Goal: Task Accomplishment & Management: Manage account settings

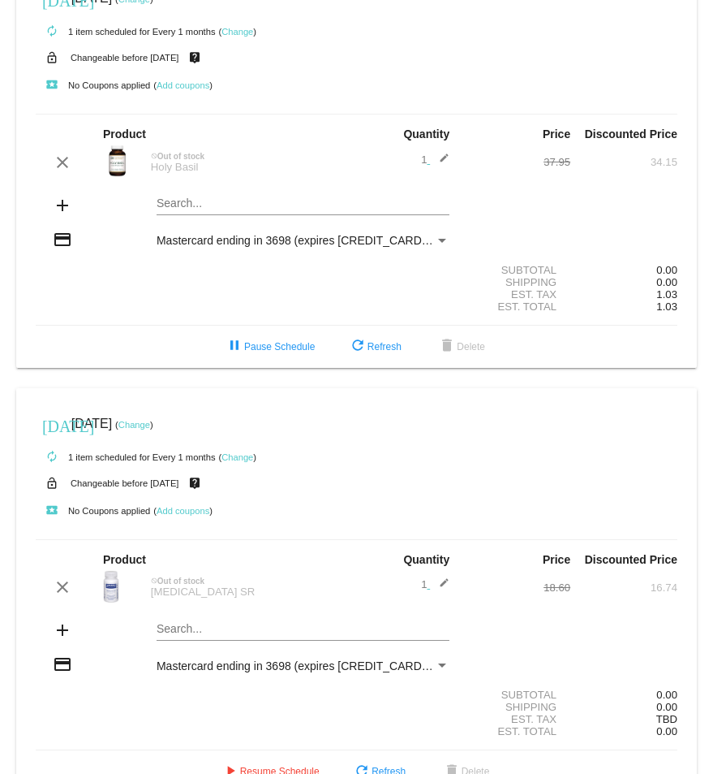
scroll to position [80, 0]
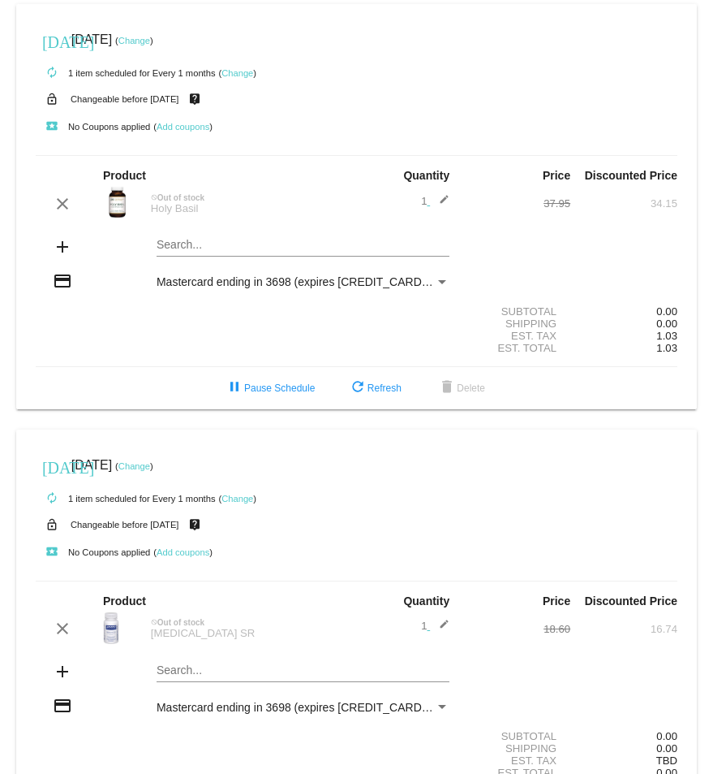
click at [150, 37] on link "Change" at bounding box center [135, 41] width 32 height 10
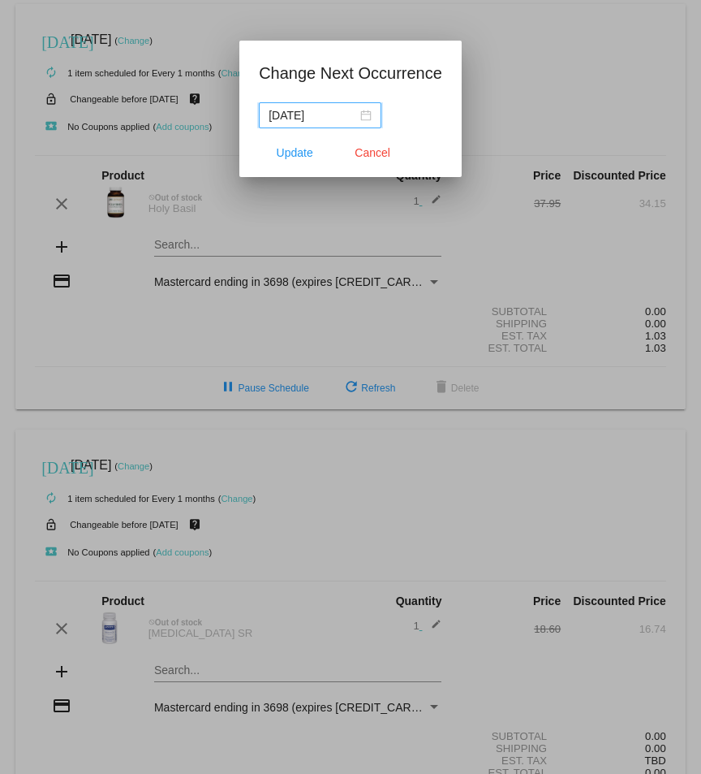
click at [366, 115] on div "2025-09-27" at bounding box center [320, 115] width 103 height 18
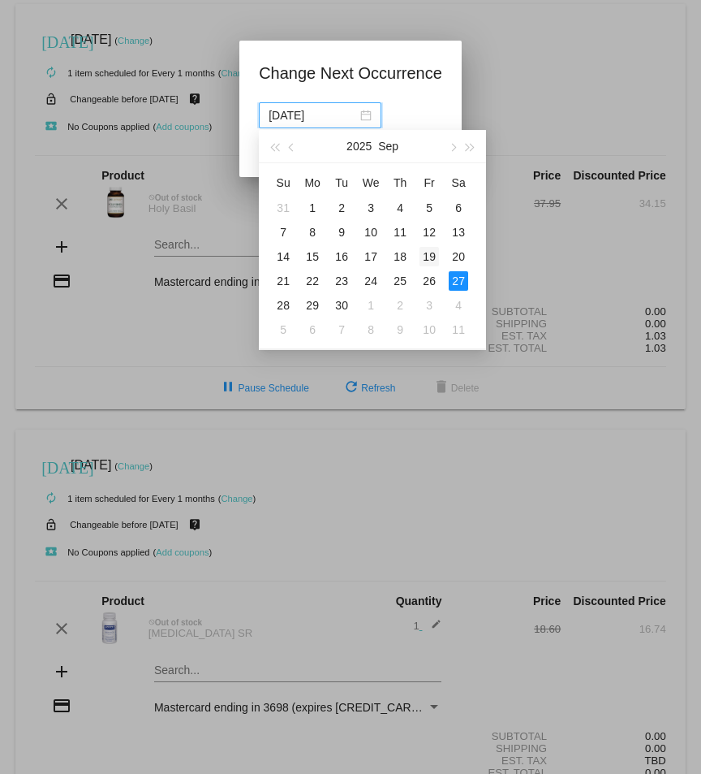
click at [432, 256] on div "19" at bounding box center [429, 256] width 19 height 19
type input "2025-09-19"
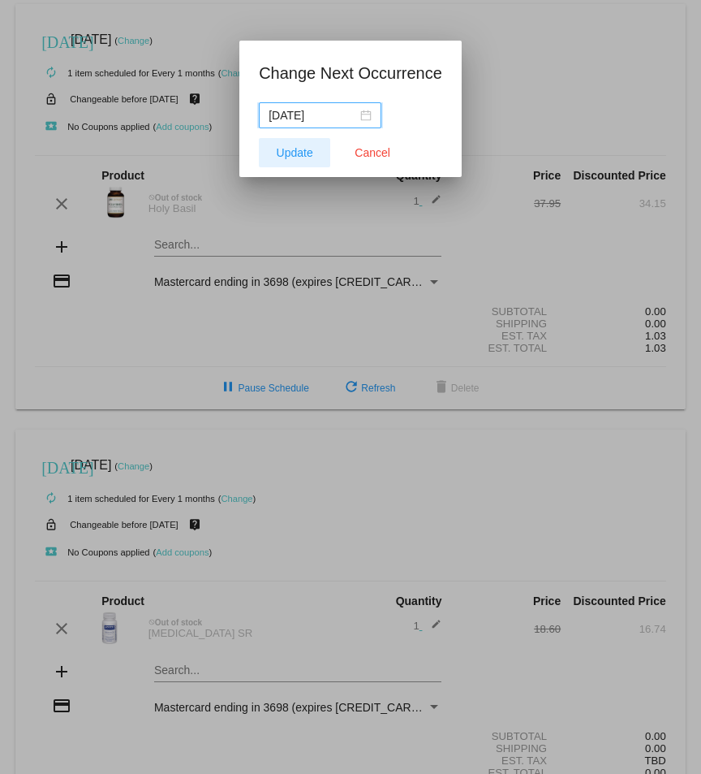
click at [303, 155] on span "Update" at bounding box center [295, 152] width 37 height 13
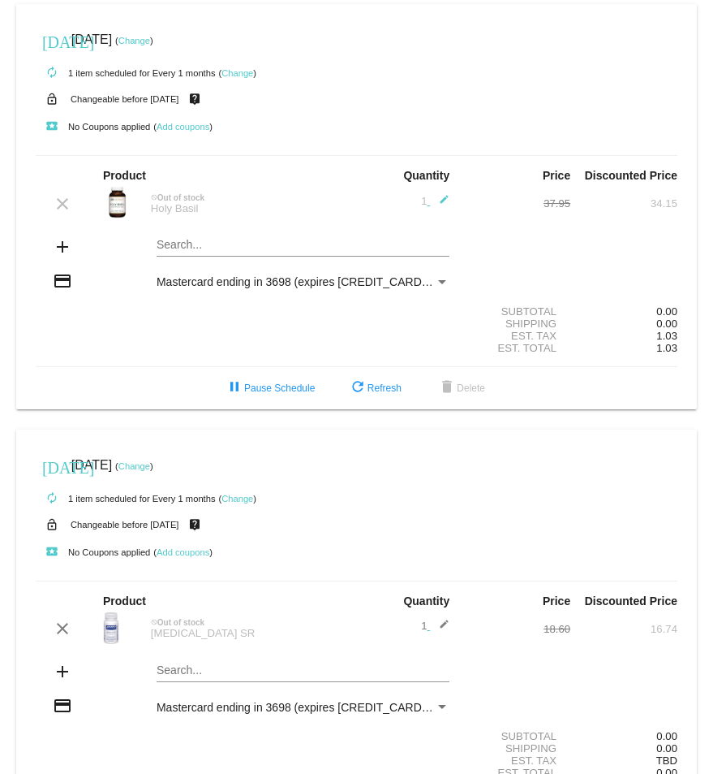
click at [60, 248] on mat-icon "add" at bounding box center [62, 246] width 19 height 19
click at [173, 238] on div "Search..." at bounding box center [303, 241] width 293 height 32
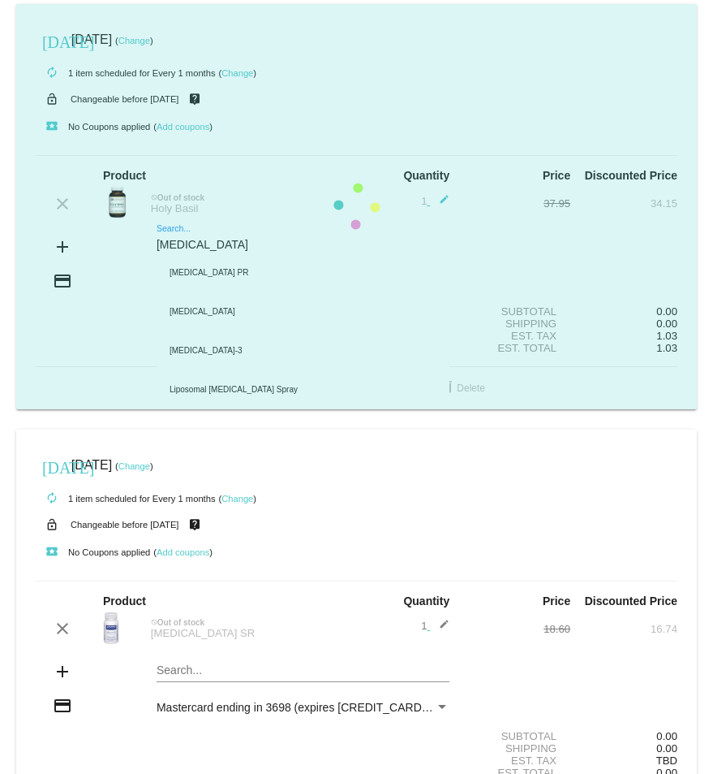
type input "melatonin s"
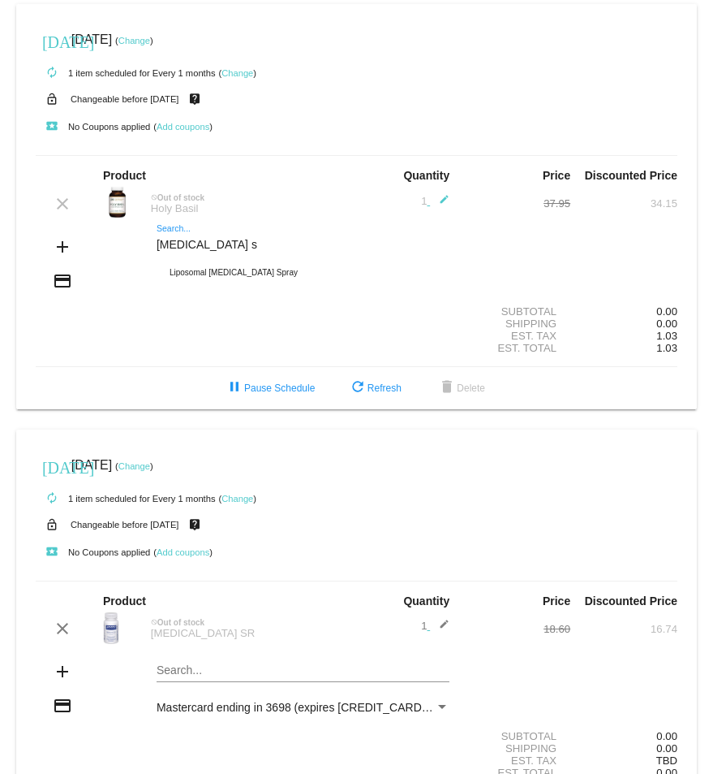
drag, startPoint x: 252, startPoint y: 239, endPoint x: 134, endPoint y: 238, distance: 117.7
click at [134, 238] on div "add melatonin s Search... Liposomal Melatonin Spray" at bounding box center [357, 248] width 642 height 46
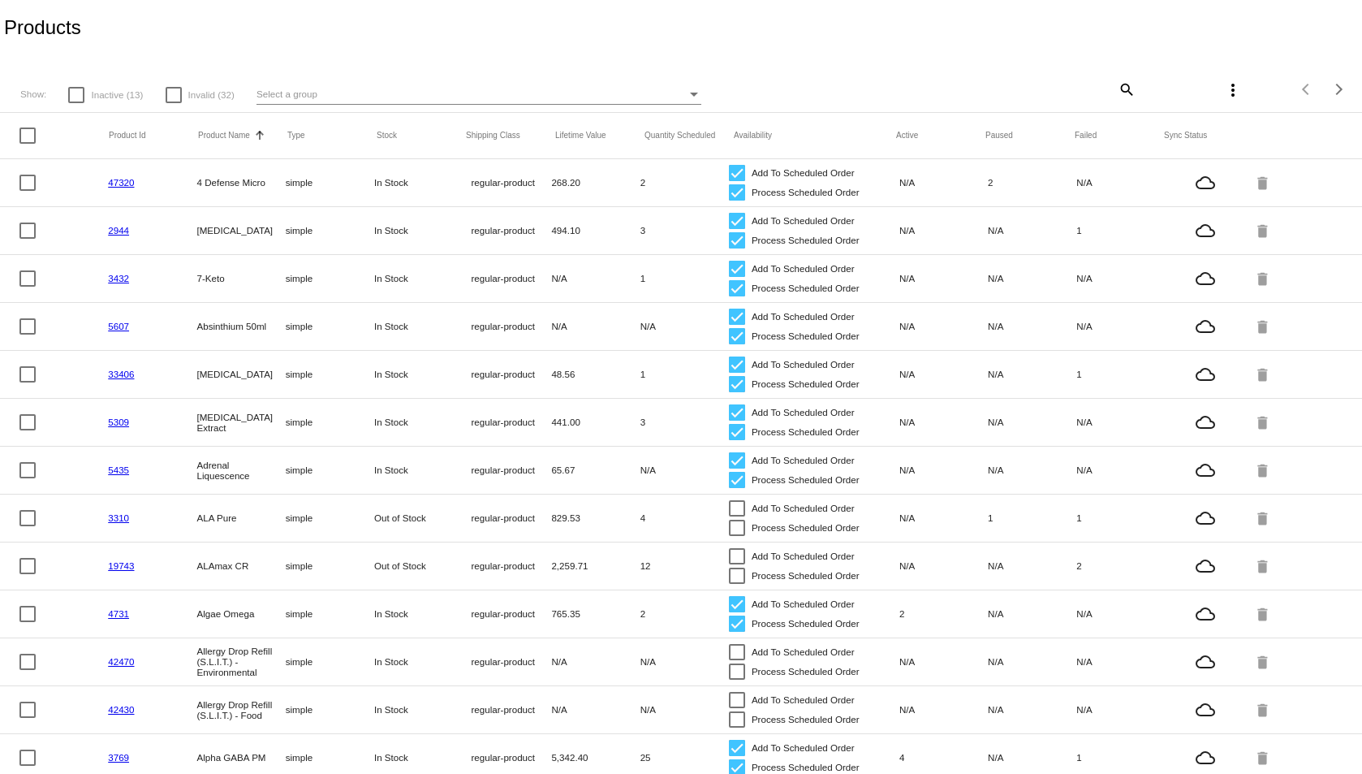
click at [1116, 83] on mat-icon "search" at bounding box center [1125, 88] width 19 height 25
click at [971, 83] on input "Search" at bounding box center [1022, 86] width 226 height 13
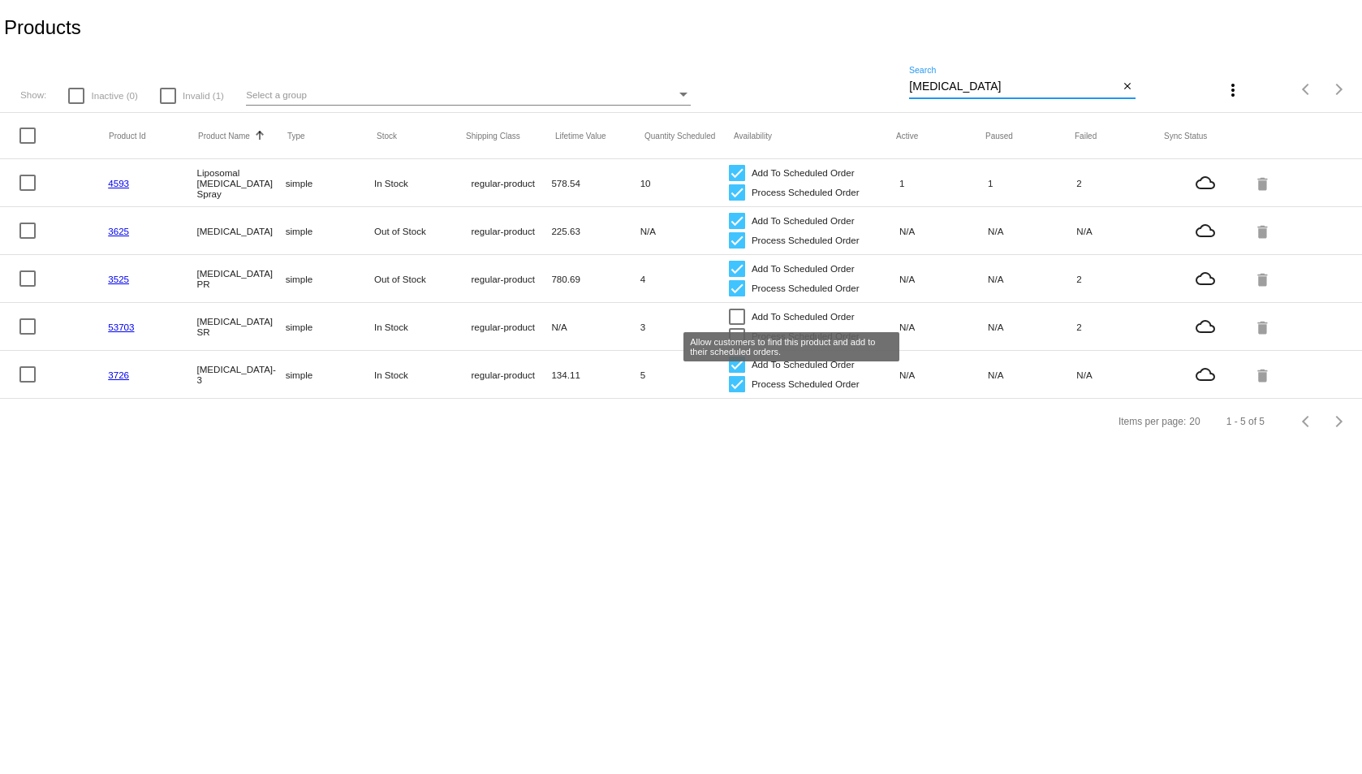
type input "melatonin"
click at [739, 312] on div at bounding box center [737, 316] width 16 height 16
click at [737, 325] on input "Add To Scheduled Order" at bounding box center [736, 325] width 1 height 1
checkbox input "true"
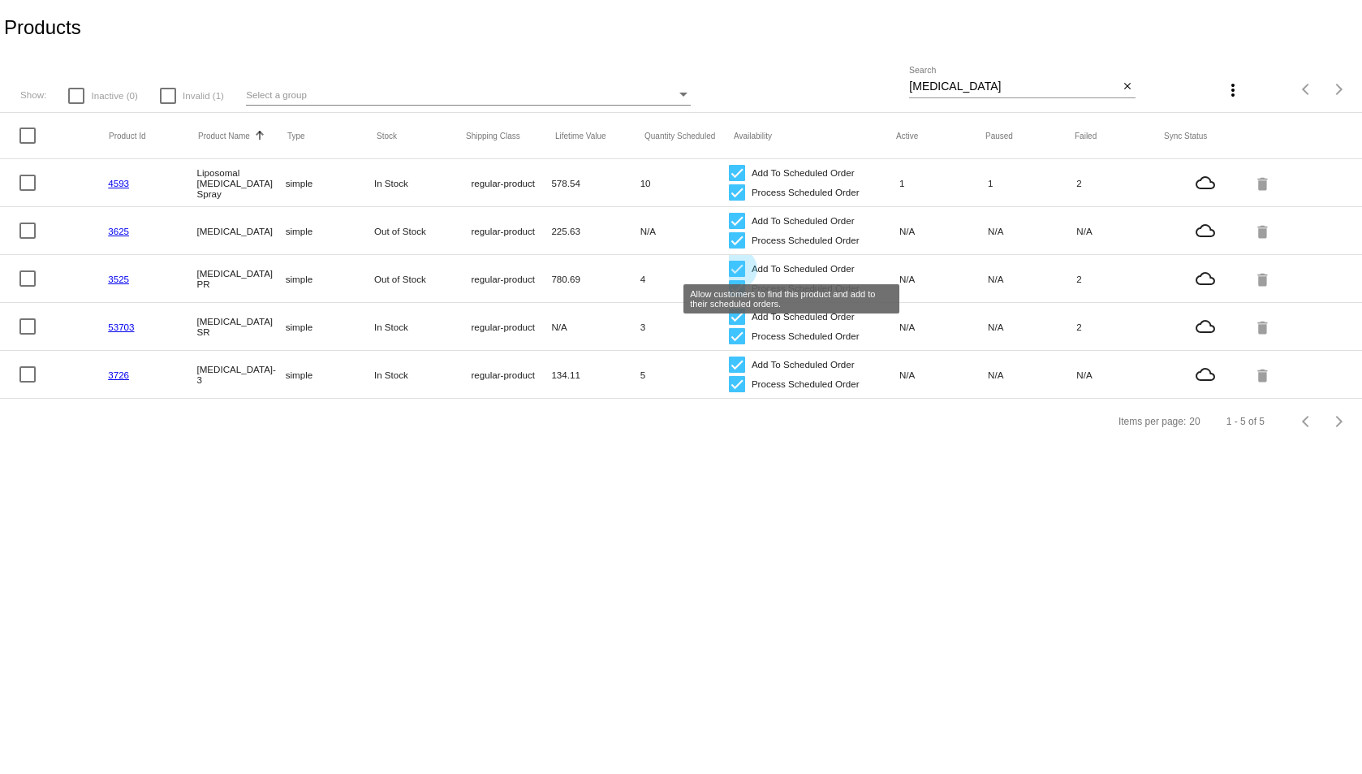
click at [735, 267] on div at bounding box center [737, 269] width 16 height 16
click at [736, 277] on input "Add To Scheduled Order" at bounding box center [736, 277] width 1 height 1
checkbox input "false"
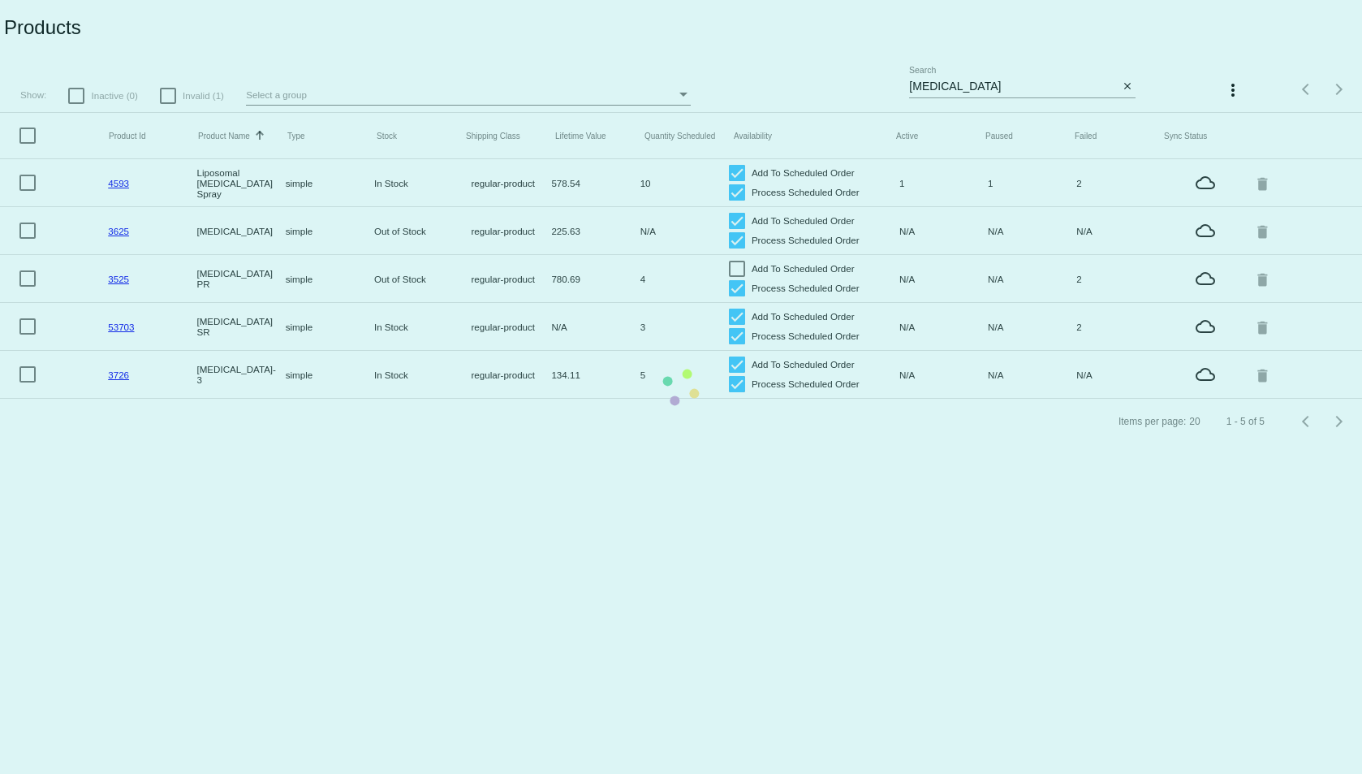
click at [739, 288] on mat-table "Product Id Product Name Sorted by ProductName ascending Type Stock Shipping Cla…" at bounding box center [681, 256] width 1362 height 286
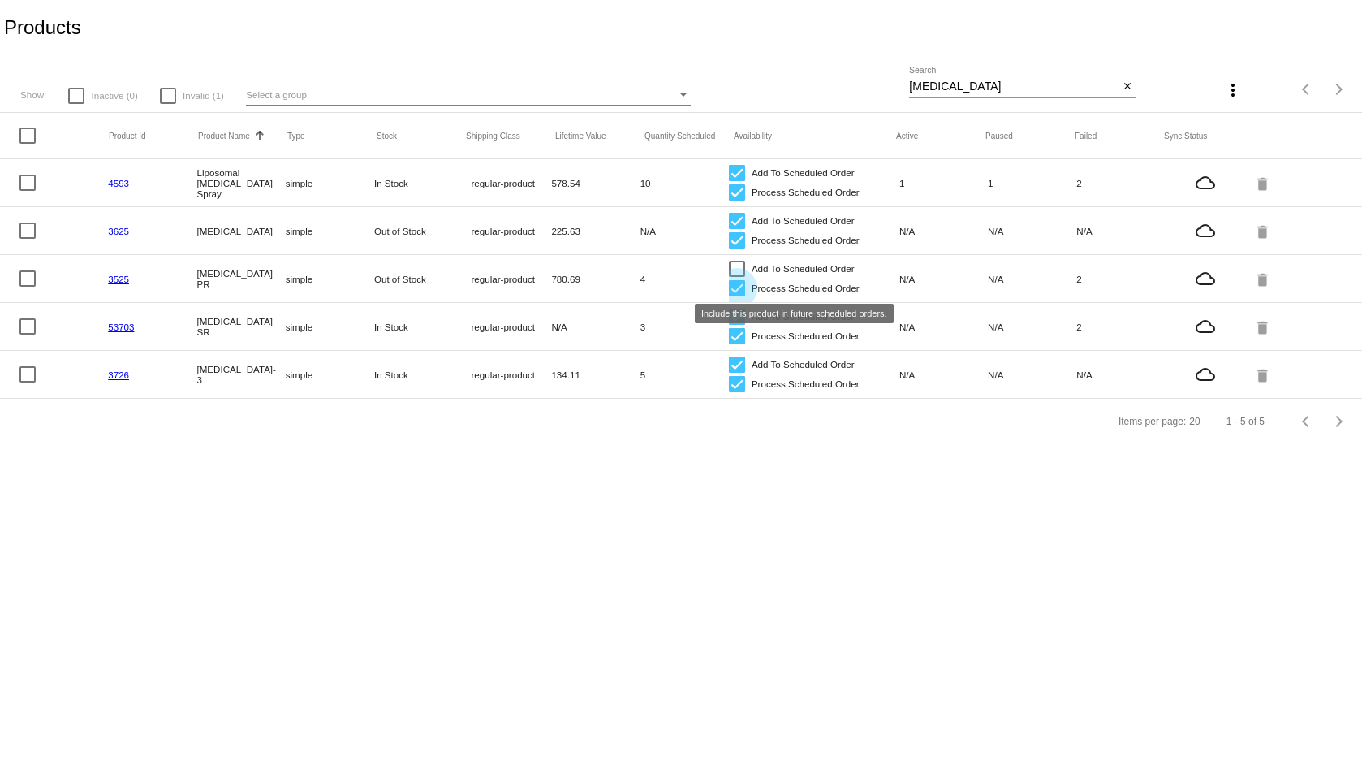
click at [736, 290] on div at bounding box center [737, 288] width 16 height 16
click at [736, 296] on input "Process Scheduled Order" at bounding box center [736, 296] width 1 height 1
checkbox input "false"
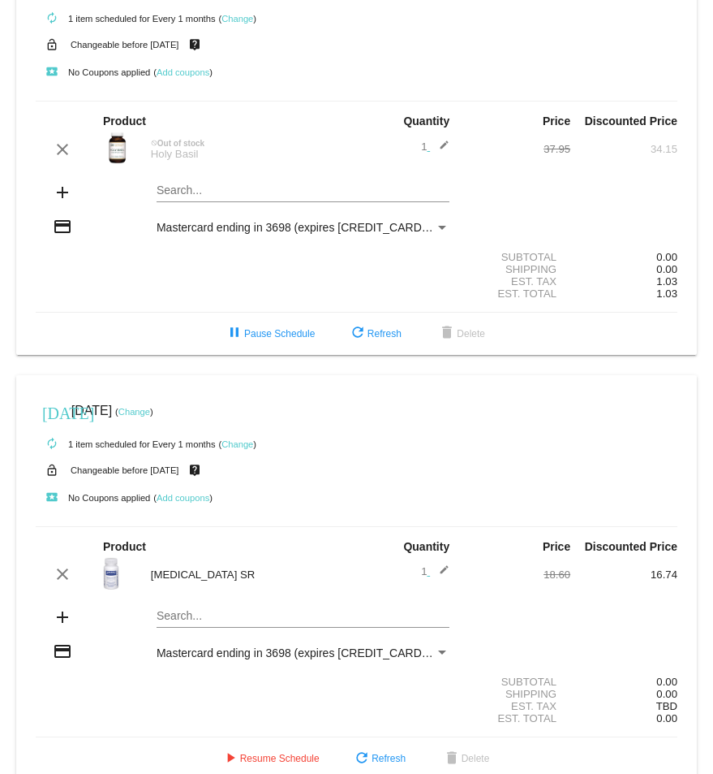
scroll to position [80, 0]
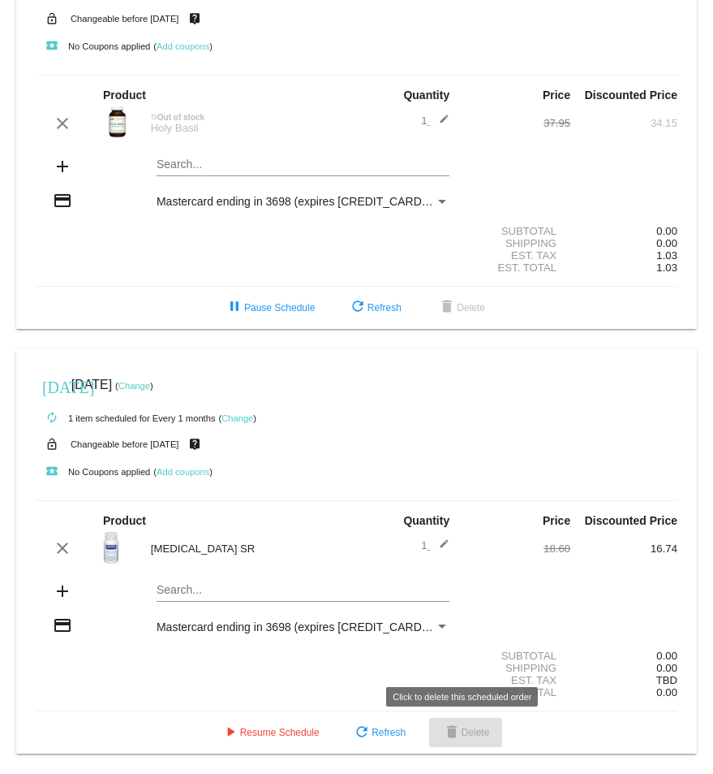
click at [472, 121] on span "delete Delete" at bounding box center [466, 731] width 48 height 11
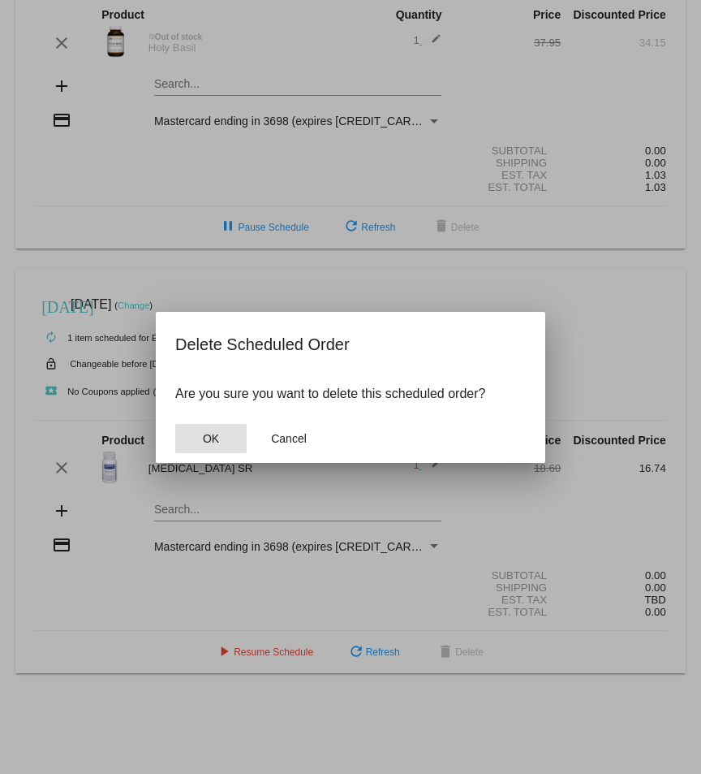
click at [214, 121] on span "OK" at bounding box center [211, 438] width 16 height 13
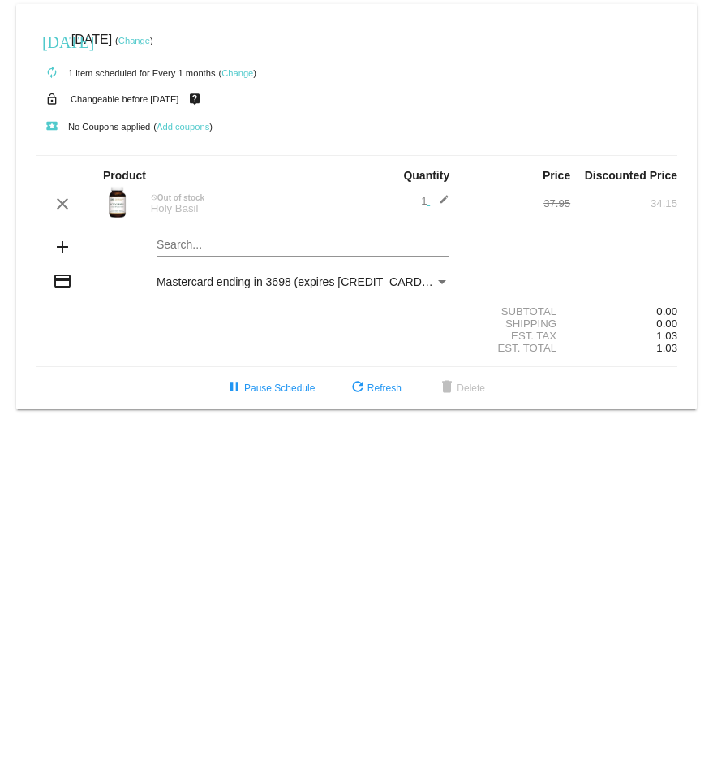
scroll to position [0, 0]
click at [171, 121] on mat-card "today Sep 19 2025 ( Change ) autorenew 1 item scheduled for Every 1 months ( Ch…" at bounding box center [356, 206] width 681 height 405
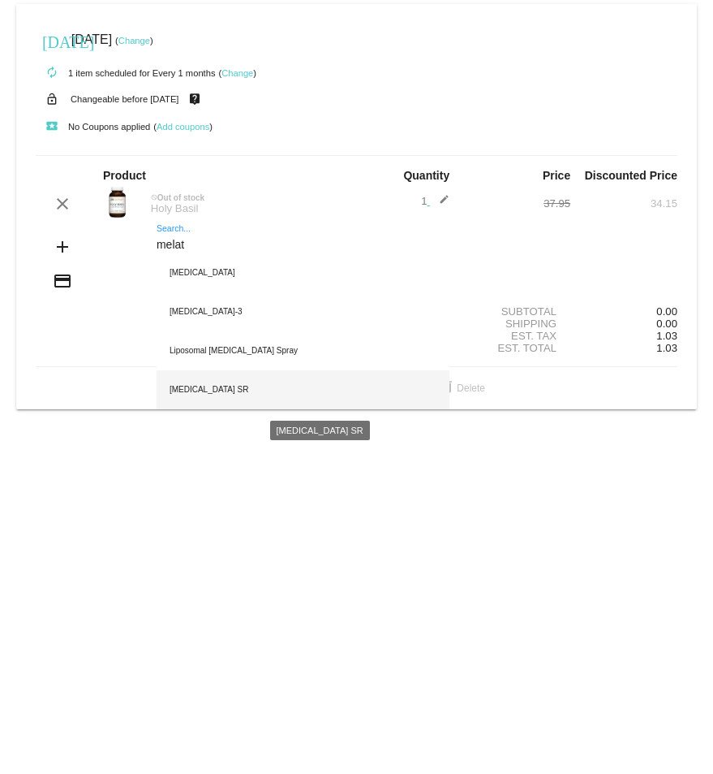
type input "melat"
click at [188, 121] on div "[MEDICAL_DATA] SR" at bounding box center [303, 389] width 293 height 39
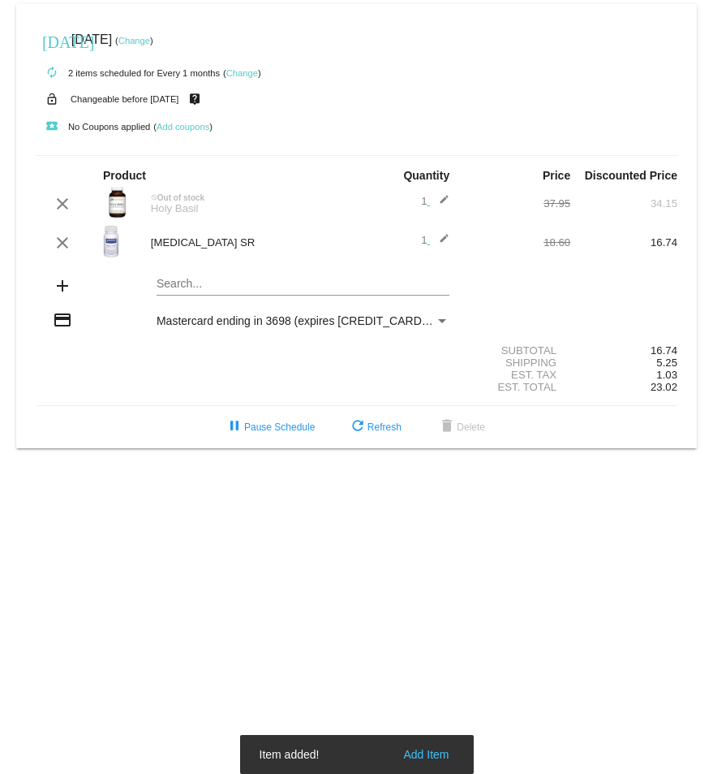
click at [199, 121] on div "Search..." at bounding box center [303, 280] width 293 height 32
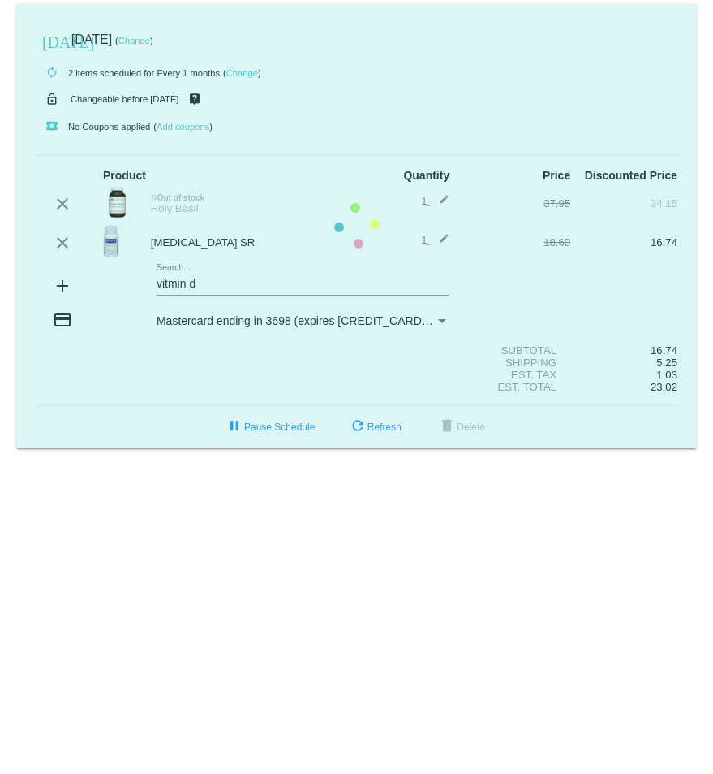
click at [168, 121] on mat-card "today Sep 19 2025 ( Change ) autorenew 2 items scheduled for Every 1 months ( C…" at bounding box center [356, 226] width 681 height 444
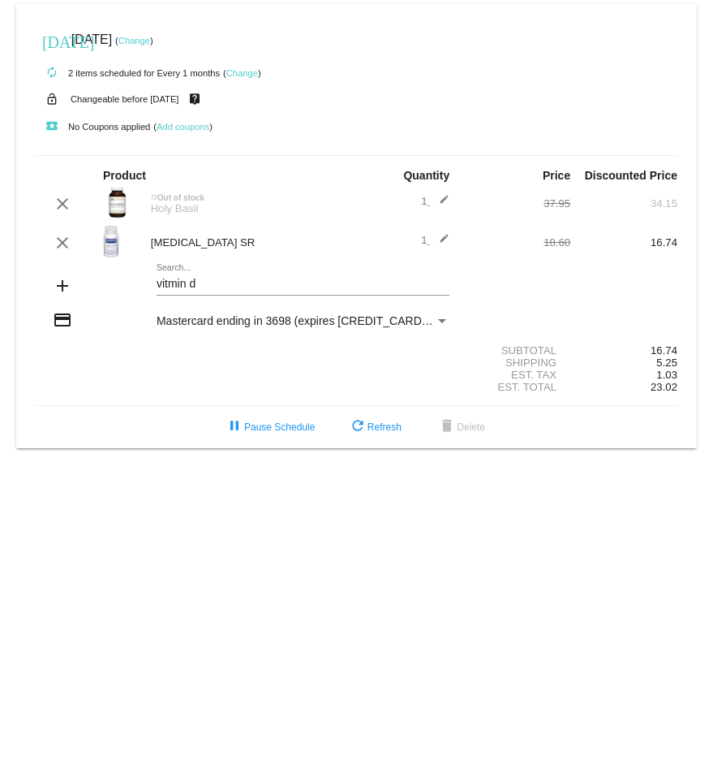
click at [166, 121] on input "vitmin d" at bounding box center [303, 284] width 293 height 13
click at [168, 121] on input "vitmin d" at bounding box center [303, 284] width 293 height 13
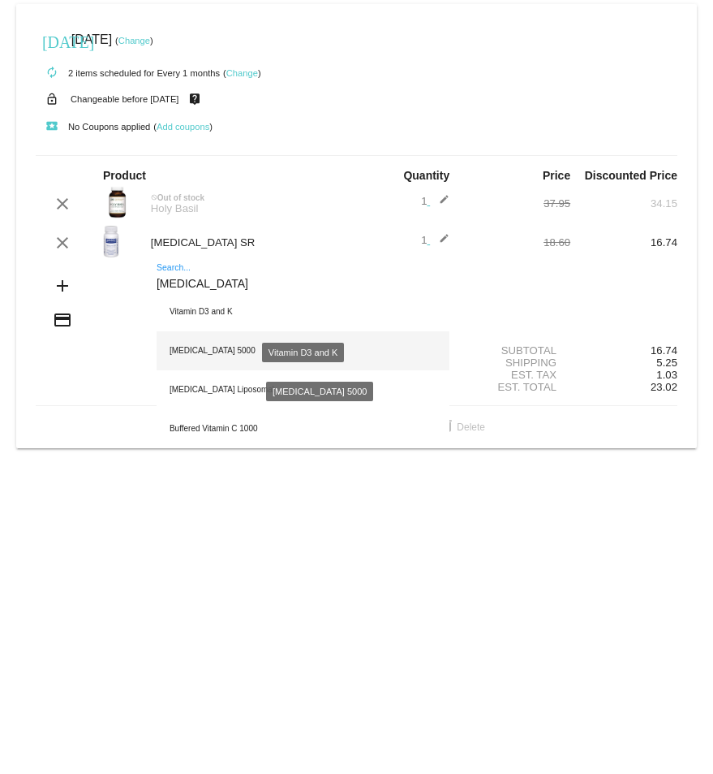
type input "vitamin d"
click at [188, 121] on div "Vitamin D 5000" at bounding box center [303, 350] width 293 height 39
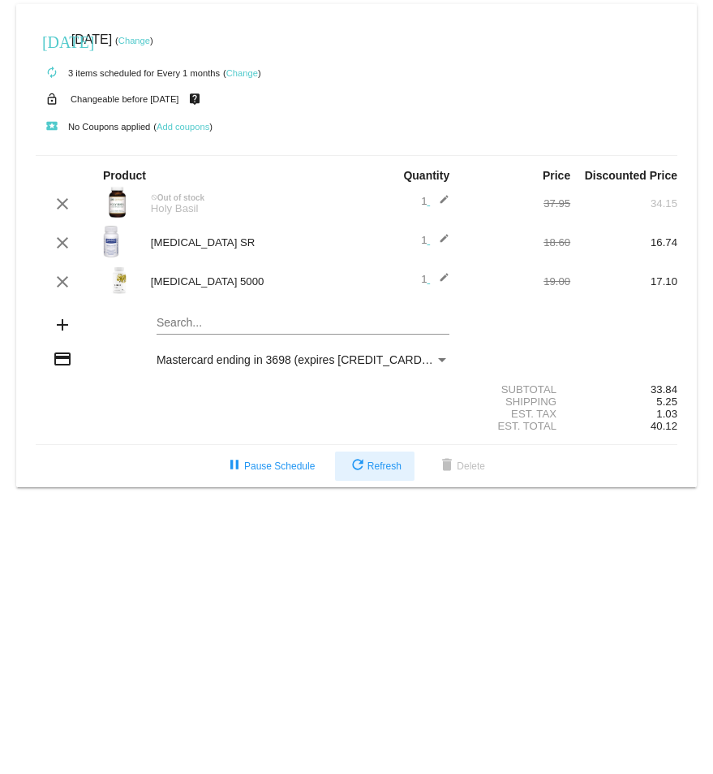
click at [384, 121] on span "refresh Refresh" at bounding box center [375, 465] width 54 height 11
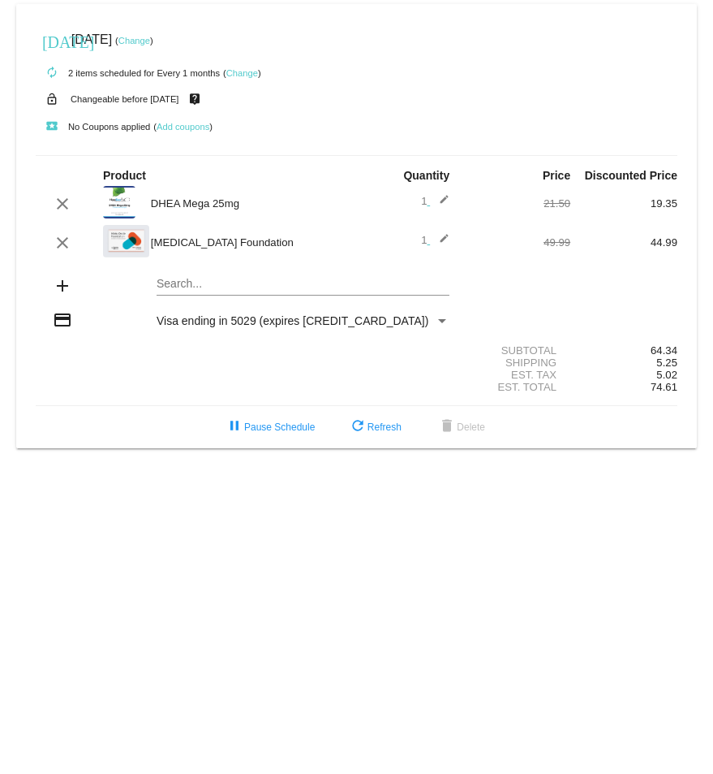
click at [150, 41] on link "Change" at bounding box center [135, 41] width 32 height 10
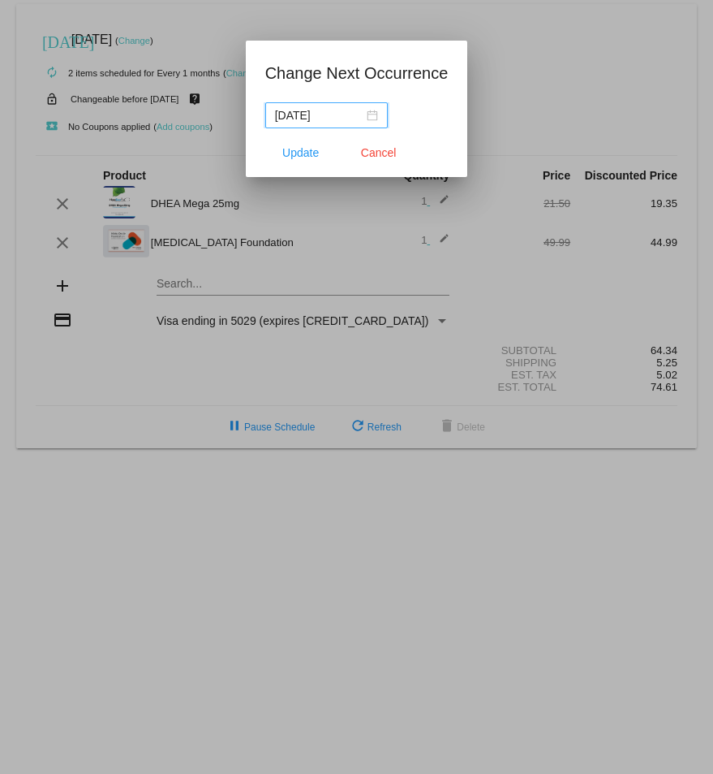
click at [367, 116] on div "[DATE]" at bounding box center [326, 115] width 103 height 18
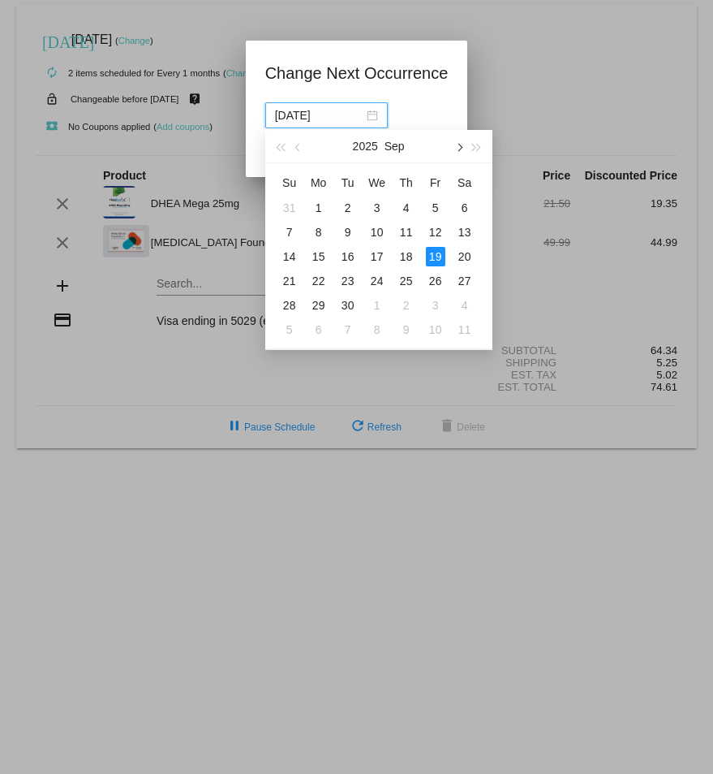
click at [457, 147] on span "button" at bounding box center [459, 148] width 8 height 8
click at [437, 256] on div "19" at bounding box center [435, 256] width 19 height 19
type input "[DATE]"
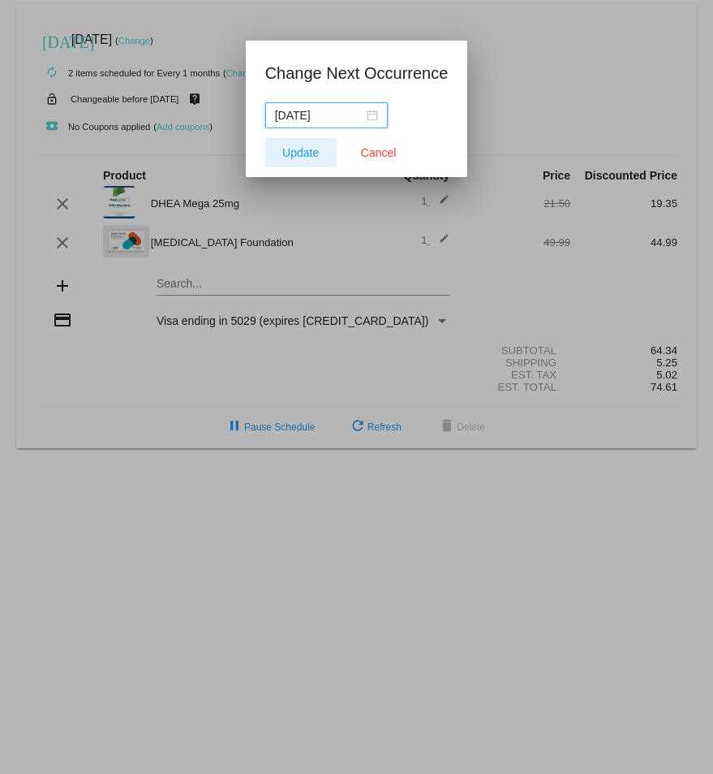
click at [308, 152] on span "Update" at bounding box center [300, 152] width 37 height 13
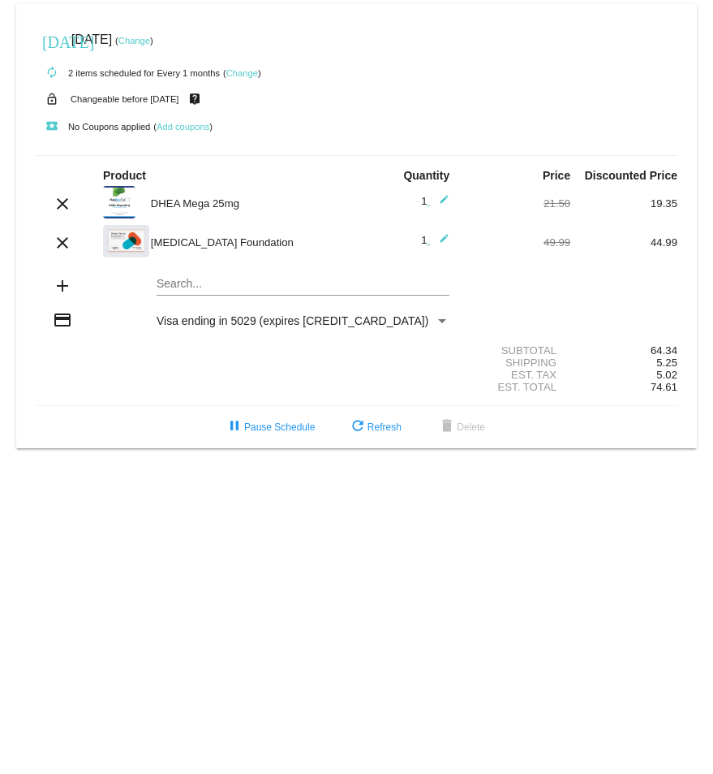
click at [150, 37] on link "Change" at bounding box center [135, 41] width 32 height 10
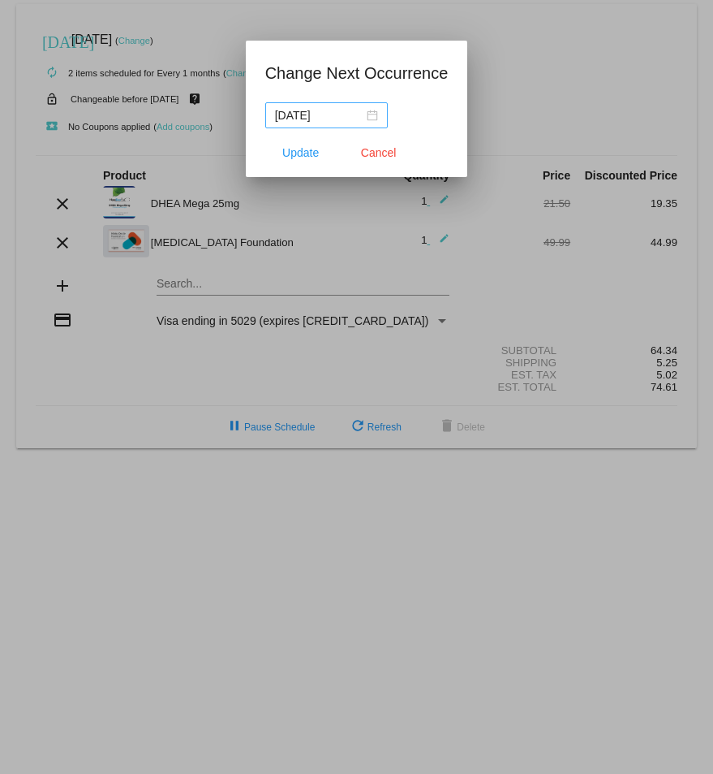
click at [375, 119] on div "[DATE]" at bounding box center [326, 115] width 103 height 18
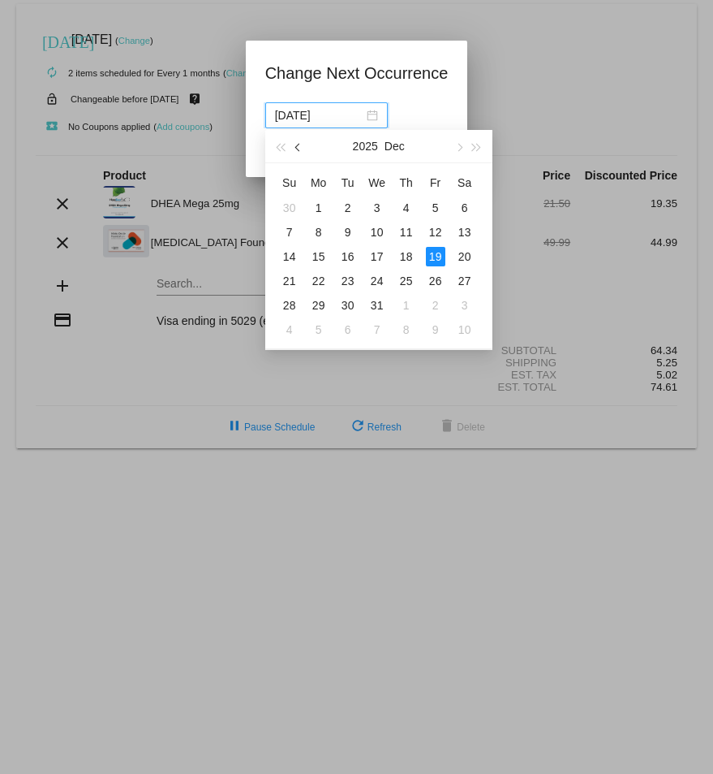
click at [296, 147] on span "button" at bounding box center [299, 148] width 8 height 8
click at [375, 276] on div "19" at bounding box center [377, 280] width 19 height 19
type input "[DATE]"
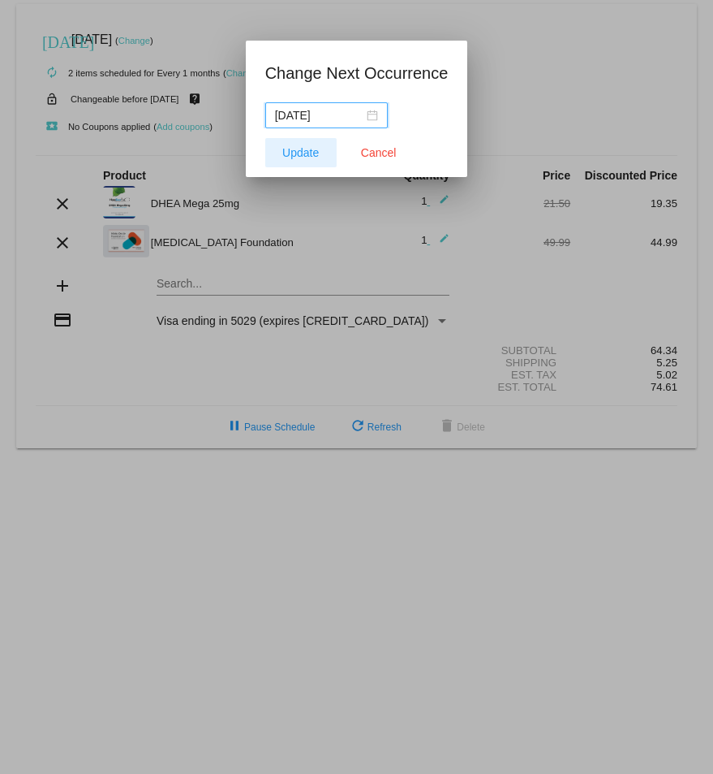
click at [304, 150] on span "Update" at bounding box center [300, 152] width 37 height 13
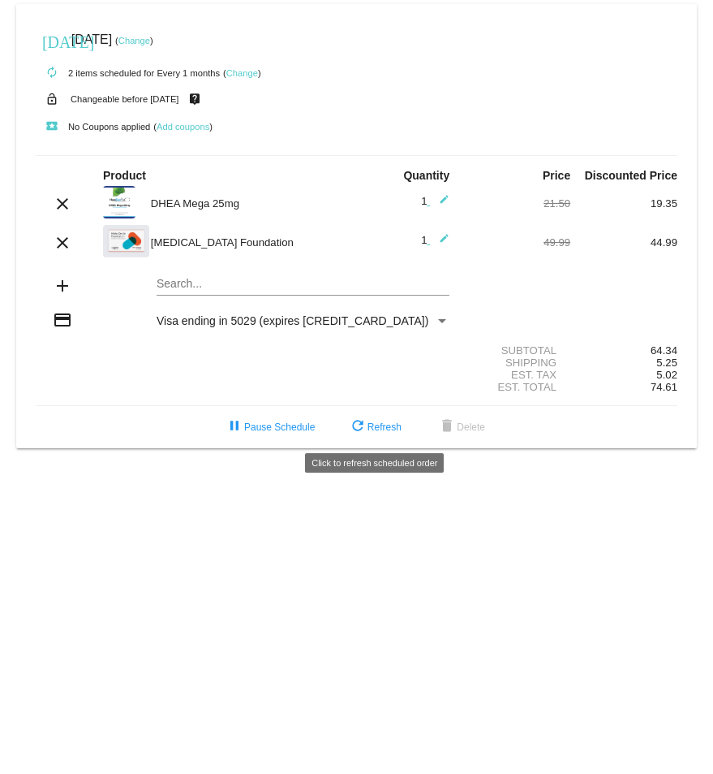
click at [385, 424] on span "refresh Refresh" at bounding box center [375, 426] width 54 height 11
